Goal: Book appointment/travel/reservation

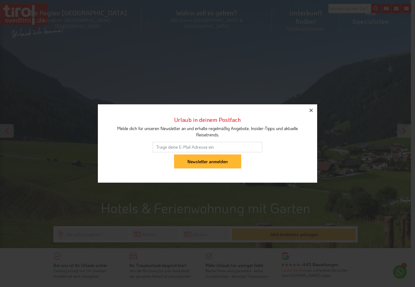
click at [311, 109] on icon "button" at bounding box center [311, 110] width 7 height 7
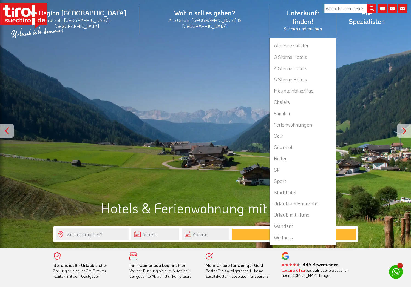
click at [269, 13] on li "Unterkunft finden! Suchen und buchen Alle Spezialisten 3 Sterne Hotels 4 Sterne…" at bounding box center [302, 19] width 67 height 35
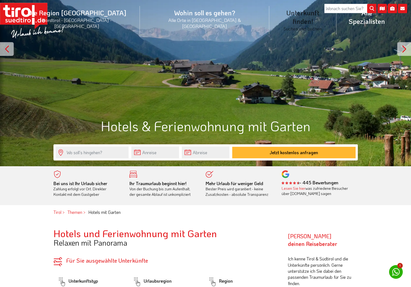
scroll to position [82, 0]
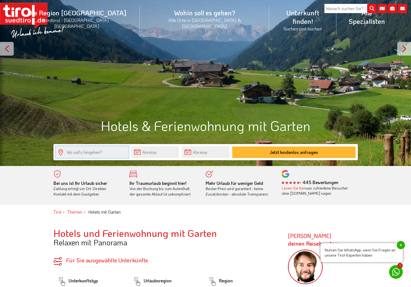
click at [105, 157] on input "text" at bounding box center [92, 152] width 73 height 12
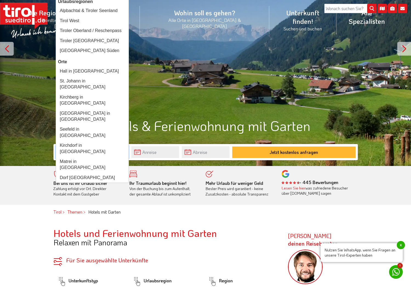
click at [93, 157] on input "tirol" at bounding box center [92, 152] width 73 height 12
type input "tirol"
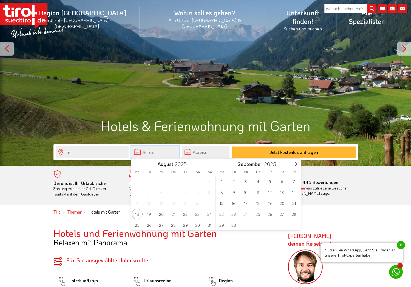
click at [151, 155] on input "text" at bounding box center [155, 152] width 48 height 12
click at [292, 191] on span "14" at bounding box center [294, 192] width 11 height 11
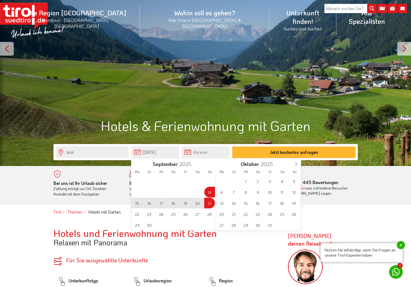
click at [209, 205] on span "21" at bounding box center [209, 203] width 11 height 11
type input "[DATE]"
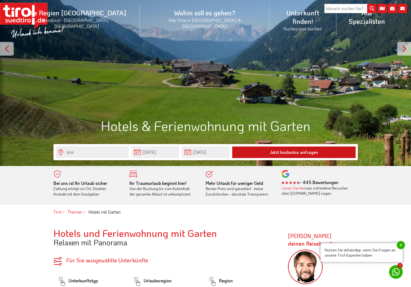
click at [279, 151] on button "Jetzt kostenlos anfragen" at bounding box center [293, 153] width 123 height 12
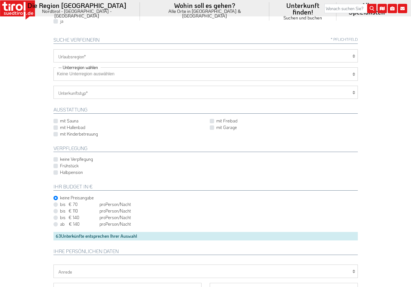
scroll to position [165, 0]
click at [71, 168] on label "Frühstück" at bounding box center [69, 167] width 19 height 6
click at [71, 168] on input "Frühstück" at bounding box center [207, 167] width 304 height 4
checkbox input "true"
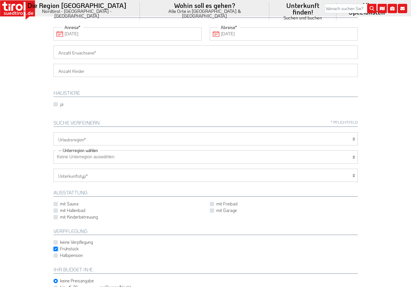
scroll to position [0, 0]
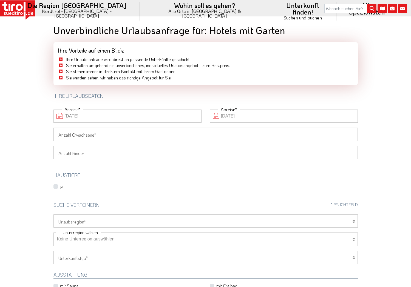
click at [101, 138] on input "Anzahl Erwachsene" at bounding box center [205, 134] width 304 height 13
type input "2"
click at [59, 188] on div "ja" at bounding box center [62, 186] width 18 height 7
click at [60, 187] on label "ja" at bounding box center [61, 186] width 3 height 6
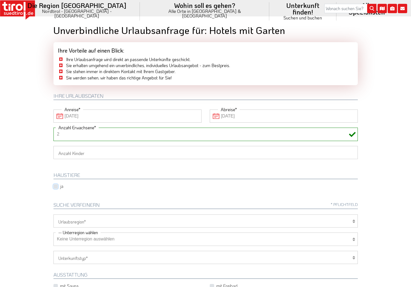
click at [57, 187] on input "ja" at bounding box center [64, 187] width 18 height 4
checkbox input "true"
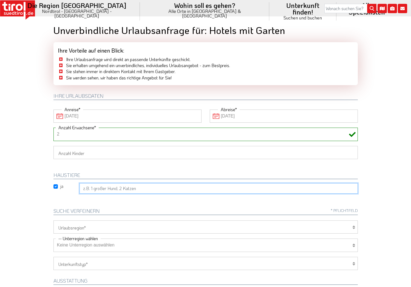
click at [102, 191] on input "text" at bounding box center [219, 188] width 278 height 10
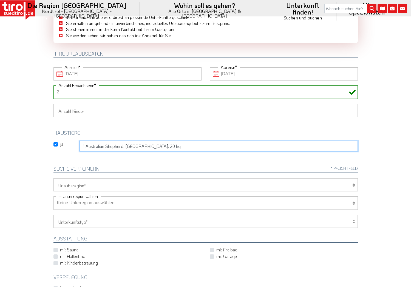
scroll to position [55, 0]
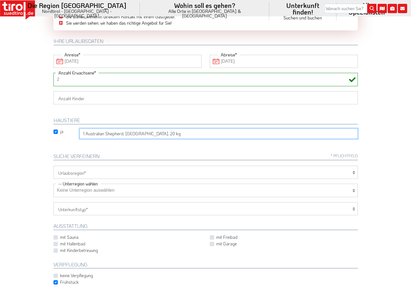
type input "1 Australian Shepherd, [GEOGRAPHIC_DATA]. 20 kg"
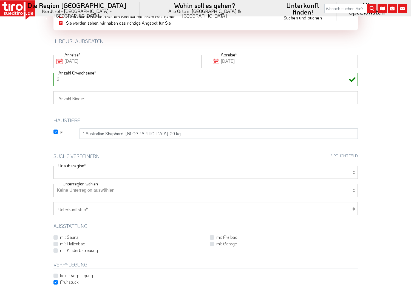
click at [105, 174] on select "[GEOGRAPHIC_DATA]/Nordtirol Osttirol [GEOGRAPHIC_DATA] Tirols Nachbarn" at bounding box center [205, 172] width 304 height 13
select select "7094"
click at [53, 166] on select "[GEOGRAPHIC_DATA]/Nordtirol Osttirol [GEOGRAPHIC_DATA] Tirols Nachbarn" at bounding box center [205, 172] width 304 height 13
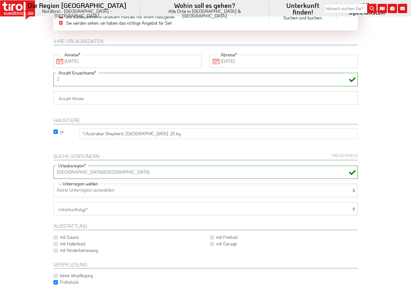
click at [99, 188] on select "Keine Unterregion auswählen Achensee Alpbachtal & Tiroler Seenland [GEOGRAPHIC_…" at bounding box center [205, 190] width 304 height 13
click at [24, 191] on body "Die Region [GEOGRAPHIC_DATA] [GEOGRAPHIC_DATA] - [GEOGRAPHIC_DATA] - [GEOGRAPHI…" at bounding box center [205, 88] width 411 height 287
click at [84, 207] on select "Hotel 1-3 Sterne Hotel 4-5 Sterne Ferienwohnung Chalet/Ferienhaus Bauernhöfe" at bounding box center [205, 208] width 304 height 13
select select "1_1-3"
click at [53, 202] on select "Hotel 1-3 Sterne Hotel 4-5 Sterne Ferienwohnung Chalet/Ferienhaus Bauernhöfe" at bounding box center [205, 208] width 304 height 13
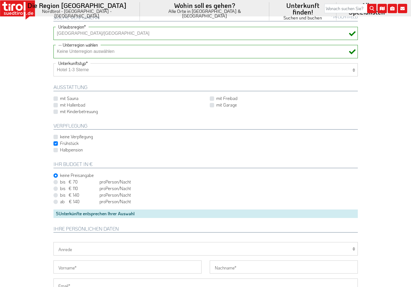
scroll to position [137, 0]
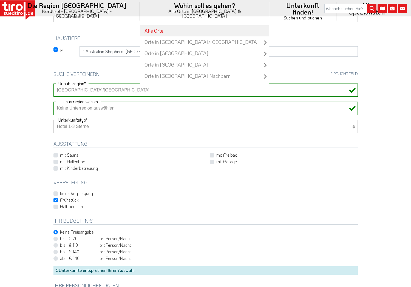
click at [160, 25] on link "Alle Orte" at bounding box center [204, 30] width 129 height 11
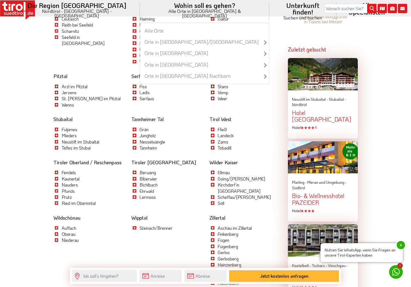
scroll to position [658, 0]
